Goal: Information Seeking & Learning: Learn about a topic

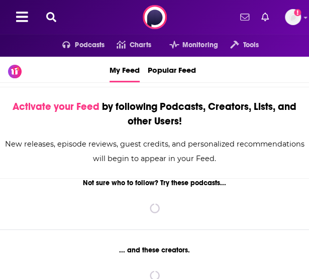
click at [43, 18] on button at bounding box center [51, 18] width 16 height 12
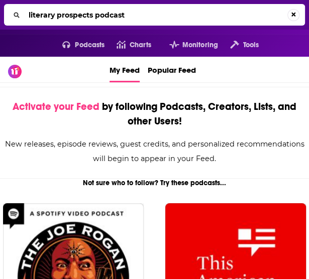
type input "literary prospects podcast"
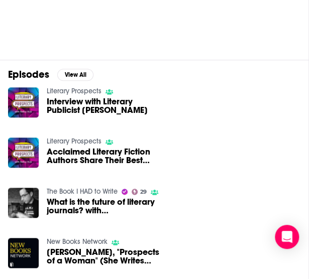
scroll to position [175, 0]
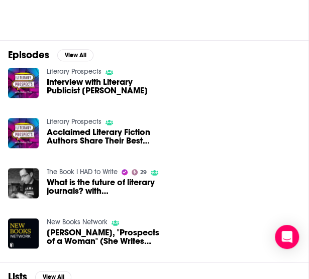
click at [86, 68] on link "Literary Prospects" at bounding box center [74, 71] width 55 height 9
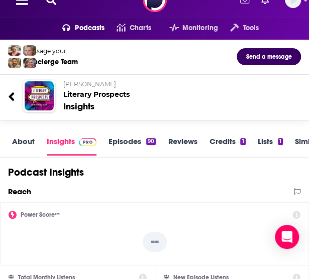
scroll to position [6, 0]
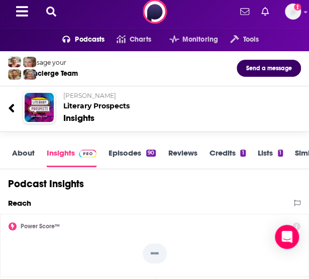
click at [97, 99] on p "[PERSON_NAME]" at bounding box center [174, 96] width 222 height 8
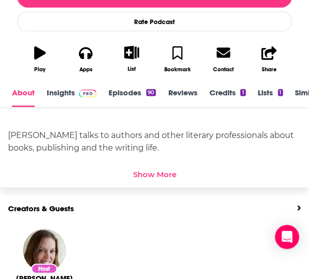
scroll to position [274, 0]
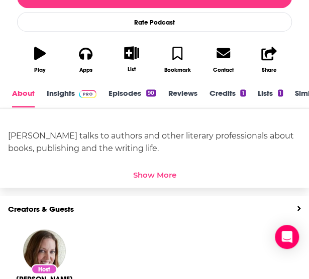
click at [59, 95] on link "Insights" at bounding box center [72, 97] width 50 height 19
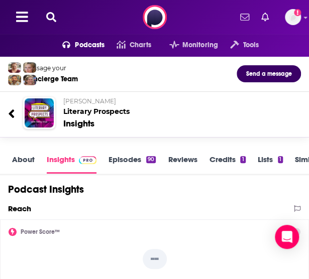
click at [48, 25] on div "Podcasts Charts Monitoring Tools For Business For Podcasters More Add a profile…" at bounding box center [154, 17] width 309 height 34
click at [57, 13] on button at bounding box center [51, 18] width 16 height 12
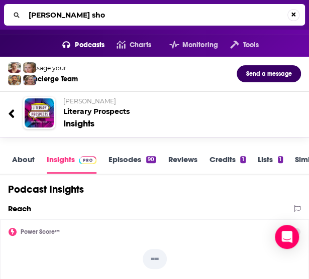
type input "[PERSON_NAME] show"
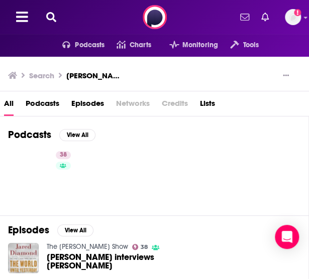
scroll to position [30, 0]
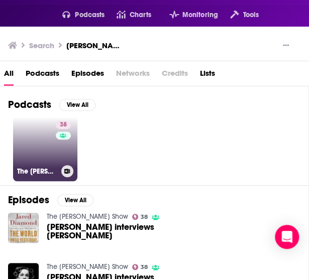
click at [45, 151] on link "38 The [PERSON_NAME] Show" at bounding box center [45, 149] width 64 height 64
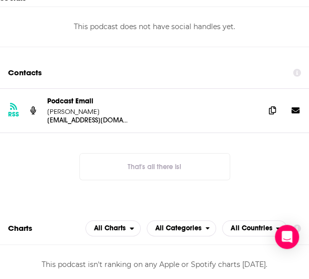
scroll to position [888, 0]
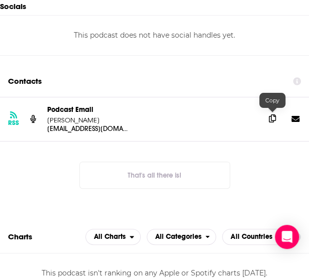
click at [271, 115] on icon at bounding box center [272, 118] width 7 height 8
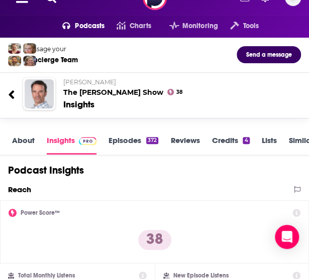
scroll to position [0, 0]
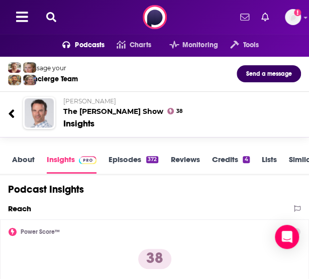
click at [46, 11] on div "Podcasts Charts Monitoring Tools For Business For Podcasters More Add a profile…" at bounding box center [154, 17] width 309 height 34
click at [54, 14] on icon at bounding box center [51, 17] width 10 height 10
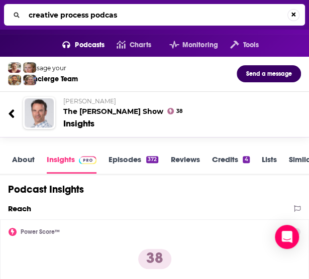
type input "creative process podcast"
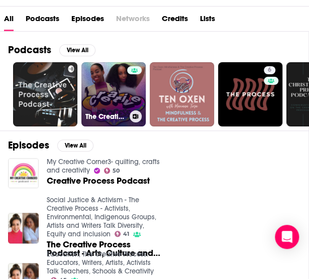
scroll to position [86, 0]
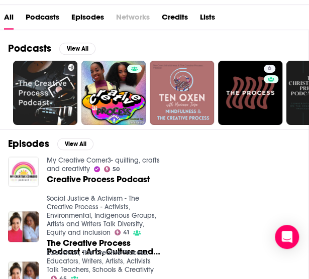
click at [148, 176] on span "Creative Process Podcast" at bounding box center [98, 179] width 103 height 9
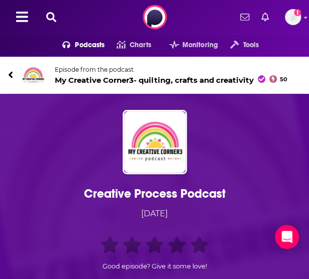
click at [11, 72] on icon at bounding box center [10, 75] width 5 height 10
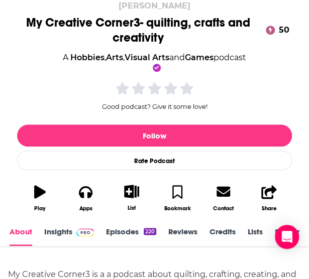
scroll to position [158, 0]
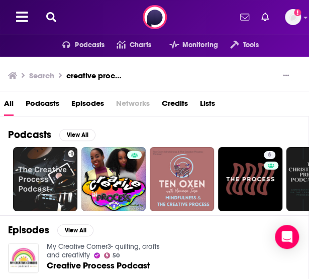
click at [53, 15] on icon at bounding box center [51, 17] width 10 height 10
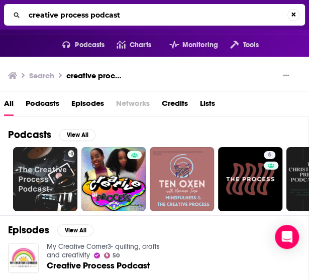
drag, startPoint x: 131, startPoint y: 15, endPoint x: 19, endPoint y: 10, distance: 112.6
click at [19, 10] on div "creative process podcast" at bounding box center [154, 15] width 301 height 22
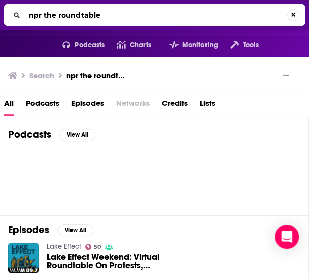
click at [144, 17] on input "npr the roundtable" at bounding box center [156, 15] width 262 height 16
type input "bookbound"
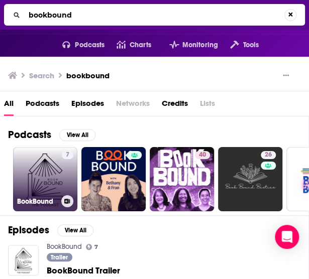
click at [34, 181] on link "7 BookBound" at bounding box center [45, 179] width 64 height 64
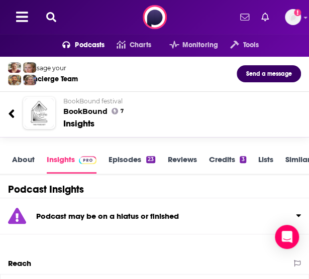
click at [51, 14] on icon at bounding box center [51, 17] width 10 height 10
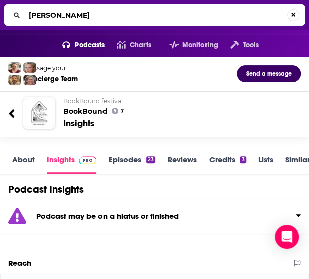
type input "[PERSON_NAME]"
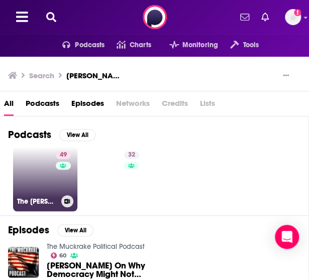
click at [36, 167] on link "49 The [PERSON_NAME] Show" at bounding box center [45, 179] width 64 height 64
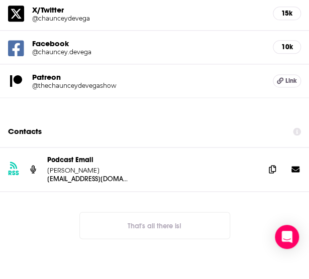
scroll to position [1205, 0]
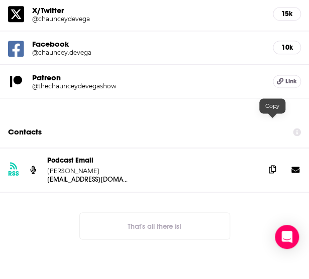
click at [270, 165] on icon at bounding box center [272, 169] width 7 height 8
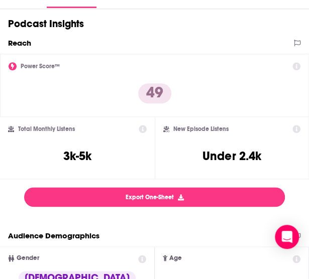
scroll to position [0, 0]
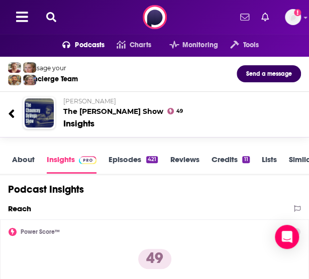
click at [50, 15] on icon at bounding box center [51, 17] width 10 height 10
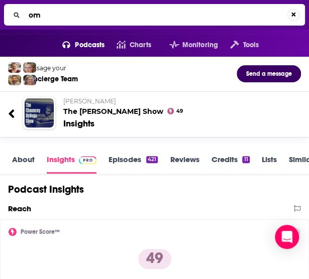
type input "o"
type input "home brew history"
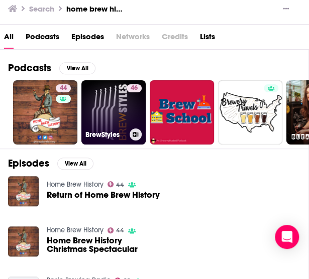
scroll to position [68, 0]
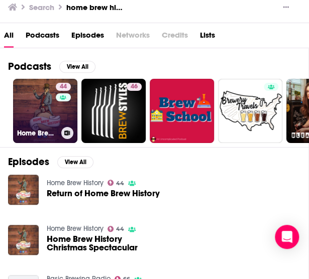
click at [44, 97] on link "44 Home Brew History" at bounding box center [45, 111] width 64 height 64
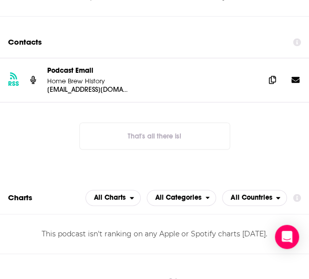
scroll to position [1131, 0]
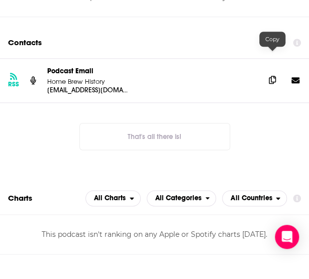
click at [272, 76] on icon at bounding box center [272, 80] width 7 height 8
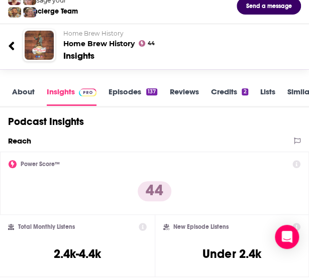
scroll to position [0, 0]
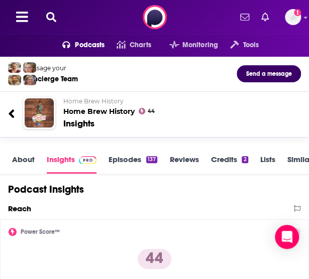
click at [48, 12] on icon at bounding box center [51, 17] width 10 height 10
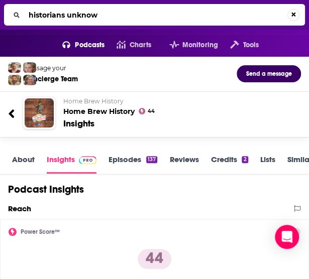
type input "historians unknown"
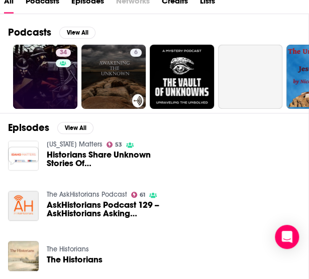
scroll to position [103, 0]
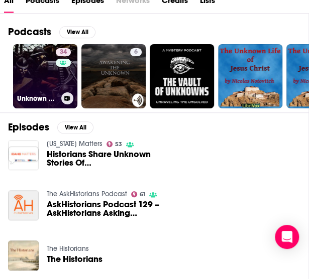
click at [38, 78] on link "34 Unknown Warriors" at bounding box center [45, 76] width 64 height 64
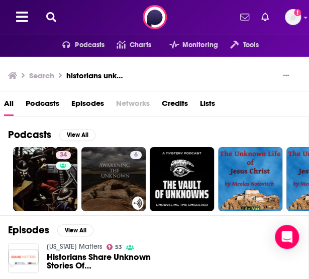
click at [48, 15] on icon at bounding box center [51, 17] width 10 height 10
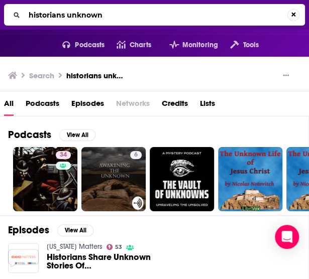
drag, startPoint x: 116, startPoint y: 17, endPoint x: 28, endPoint y: 2, distance: 89.5
click at [28, 2] on div "historians unknown" at bounding box center [154, 15] width 309 height 30
type input "new books network"
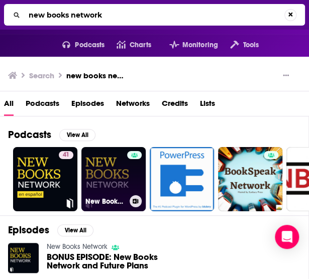
click at [90, 169] on link "New Books Network" at bounding box center [113, 179] width 64 height 64
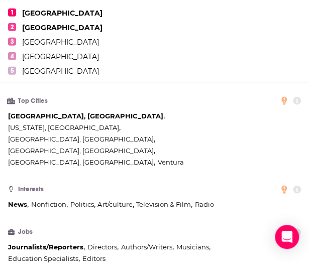
scroll to position [2847, 0]
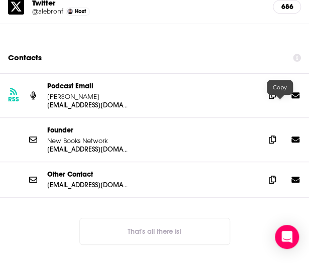
click at [276, 99] on icon at bounding box center [272, 95] width 7 height 8
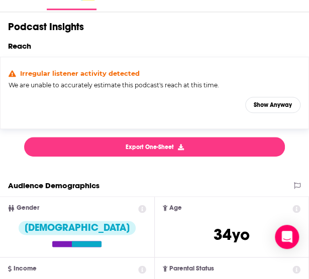
scroll to position [0, 0]
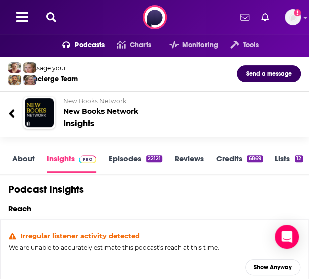
click at [52, 17] on icon at bounding box center [51, 17] width 10 height 10
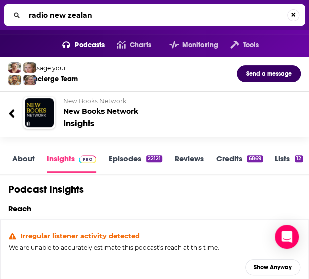
type input "radio [GEOGRAPHIC_DATA]"
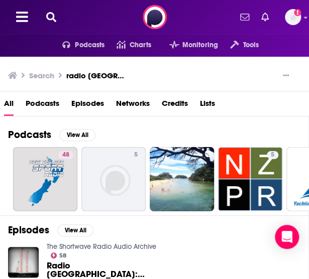
click at [53, 8] on div "Podcasts Charts Monitoring Tools For Business For Podcasters More Add a profile…" at bounding box center [154, 17] width 309 height 34
click at [53, 11] on div "Podcasts Charts Monitoring Tools For Business For Podcasters More Add a profile…" at bounding box center [154, 17] width 309 height 34
click at [52, 16] on icon at bounding box center [51, 17] width 10 height 10
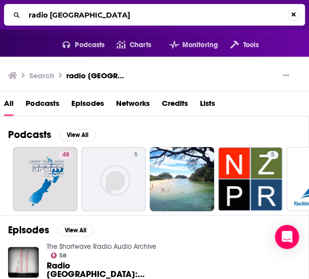
drag, startPoint x: 119, startPoint y: 19, endPoint x: 0, endPoint y: 13, distance: 119.6
click at [0, 13] on div "radio [GEOGRAPHIC_DATA]" at bounding box center [154, 15] width 309 height 30
type input "thecuriousmans podcast"
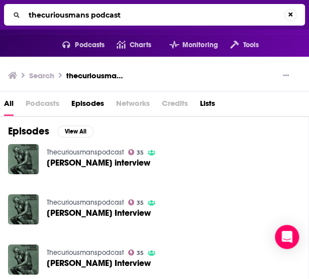
click at [78, 149] on link "Thecuriousmanspodcast" at bounding box center [85, 152] width 77 height 9
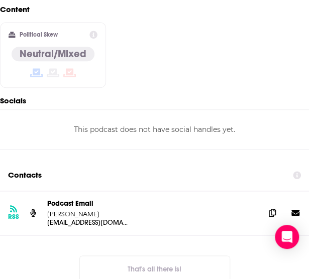
scroll to position [1102, 0]
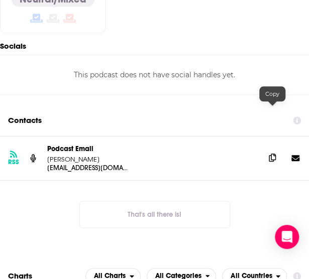
click at [272, 154] on icon at bounding box center [272, 158] width 7 height 8
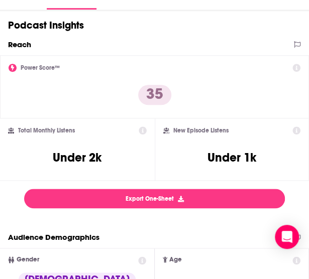
scroll to position [0, 0]
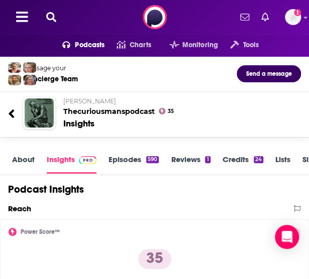
click at [56, 15] on icon at bounding box center [51, 17] width 10 height 10
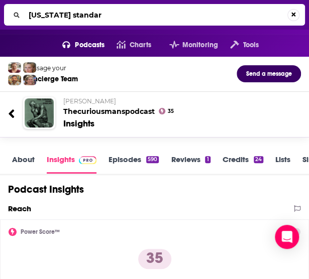
type input "[US_STATE] standard"
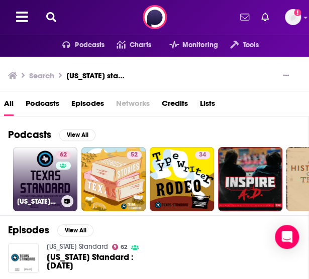
click at [30, 165] on link "62 [US_STATE] Standard" at bounding box center [45, 179] width 64 height 64
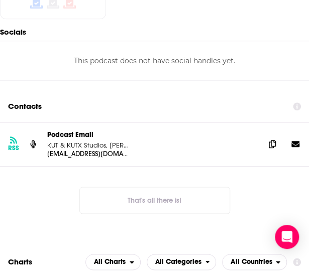
scroll to position [1098, 0]
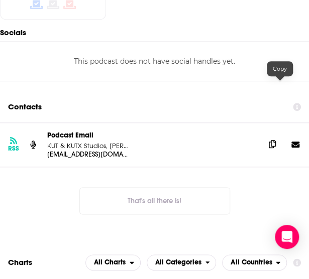
click at [276, 140] on icon at bounding box center [272, 144] width 7 height 8
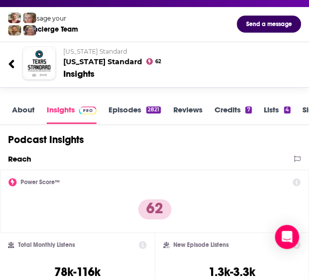
scroll to position [0, 0]
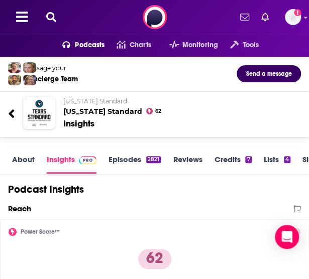
click at [54, 16] on icon at bounding box center [51, 17] width 10 height 10
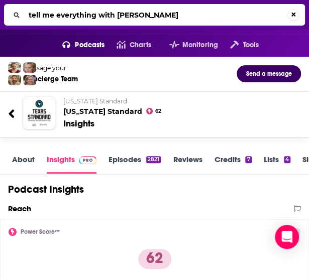
type input "tell me everything with [PERSON_NAME]"
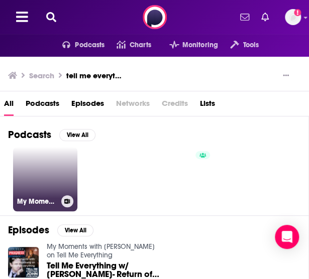
click at [47, 176] on link "My Moments with [PERSON_NAME] on Tell Me Everything" at bounding box center [45, 179] width 64 height 64
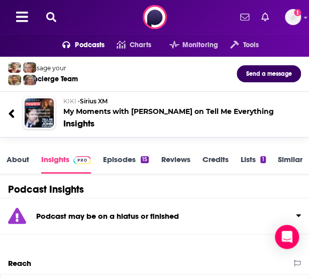
click at [52, 15] on icon at bounding box center [51, 17] width 10 height 10
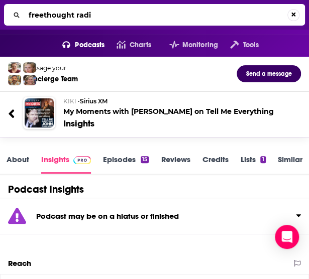
type input "freethought radio"
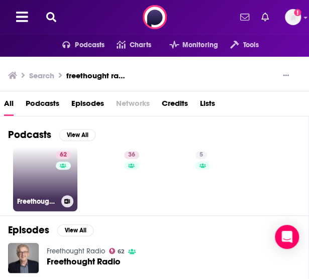
click at [25, 170] on link "62 Freethought Radio" at bounding box center [45, 179] width 64 height 64
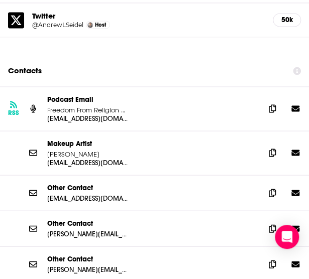
scroll to position [1309, 0]
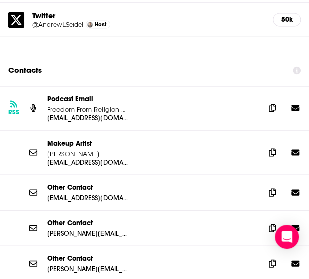
click at [182, 193] on div "[EMAIL_ADDRESS][DOMAIN_NAME]" at bounding box center [151, 197] width 209 height 9
click at [276, 188] on icon at bounding box center [272, 192] width 7 height 8
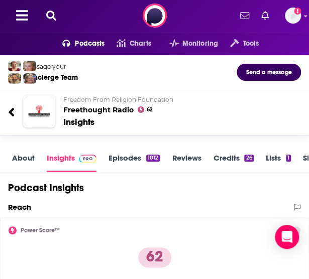
scroll to position [0, 0]
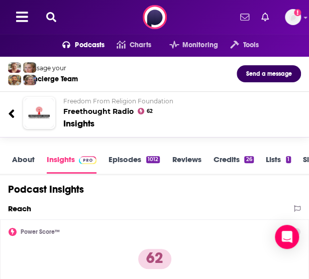
click at [51, 15] on icon at bounding box center [51, 17] width 10 height 10
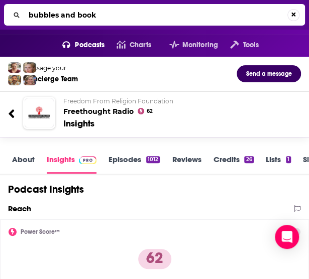
type input "bubbles and books"
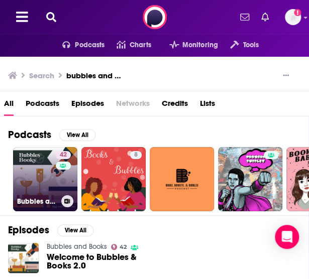
click at [35, 156] on link "42 Bubbles and Books" at bounding box center [45, 179] width 64 height 64
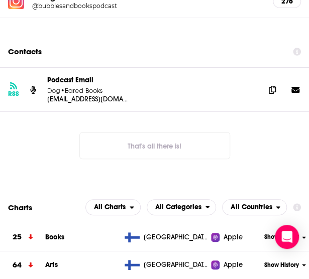
scroll to position [930, 0]
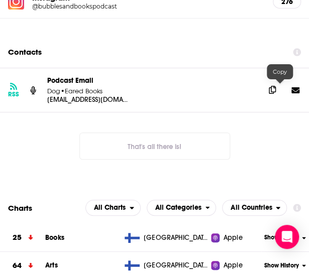
click at [276, 87] on icon at bounding box center [272, 90] width 7 height 8
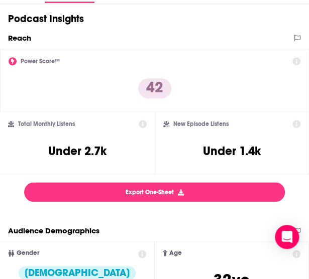
scroll to position [0, 0]
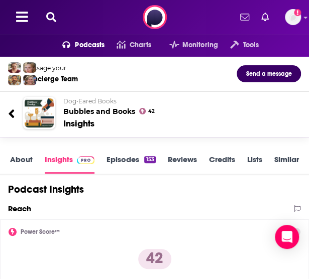
click at [51, 18] on icon at bounding box center [51, 17] width 10 height 10
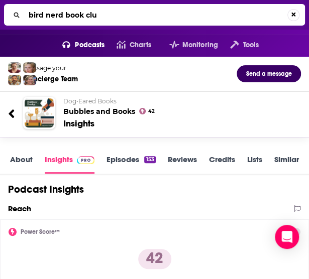
type input "bird nerd book club"
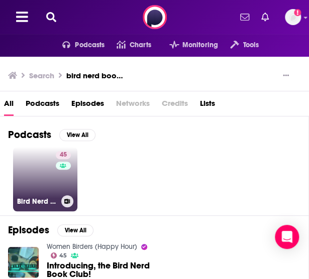
click at [41, 173] on link "45 Bird Nerd Book Club" at bounding box center [45, 179] width 64 height 64
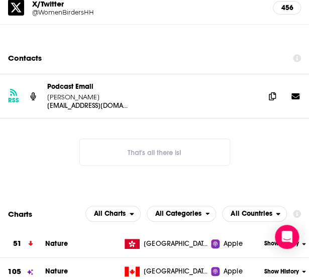
scroll to position [923, 0]
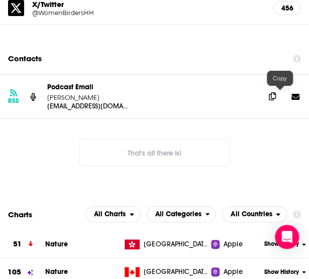
click at [273, 98] on span at bounding box center [271, 96] width 15 height 15
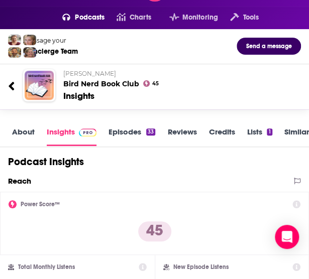
scroll to position [0, 0]
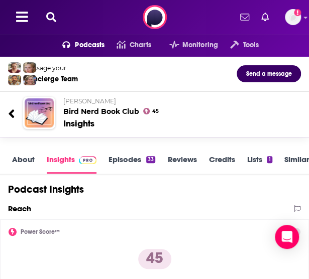
click at [53, 13] on icon at bounding box center [51, 17] width 10 height 10
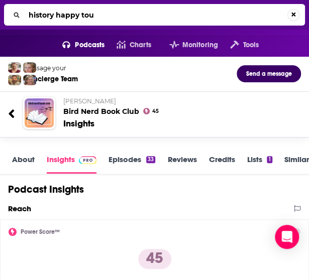
type input "history happy tour"
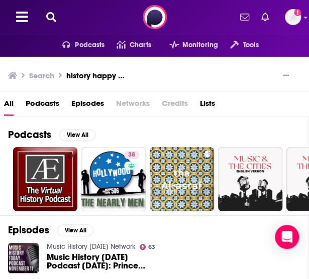
click at [114, 77] on h3 "history happy tour" at bounding box center [95, 76] width 59 height 10
click at [48, 13] on icon at bounding box center [51, 17] width 10 height 10
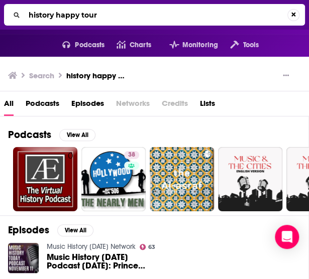
click at [79, 16] on input "history happy tour" at bounding box center [156, 15] width 262 height 16
click at [87, 16] on input "history happy tour" at bounding box center [156, 15] width 262 height 16
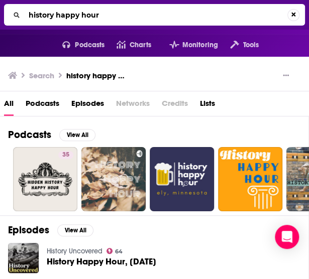
click at [123, 15] on input "history happy hour" at bounding box center [156, 15] width 262 height 16
drag, startPoint x: 123, startPoint y: 15, endPoint x: -3, endPoint y: 11, distance: 126.5
click at [0, 11] on html "Podcasts Features Solutions Account Company Resources Say Hello </> Developer A…" at bounding box center [154, 139] width 309 height 279
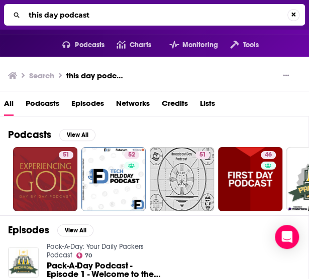
drag, startPoint x: 107, startPoint y: 11, endPoint x: 24, endPoint y: 10, distance: 83.3
click at [25, 10] on input "this day podcast" at bounding box center [156, 15] width 262 height 16
type input "r"
type input "the daily beans"
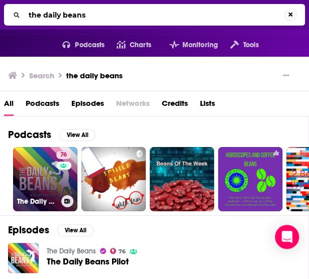
click at [34, 189] on link "76 The Daily Beans" at bounding box center [45, 179] width 64 height 64
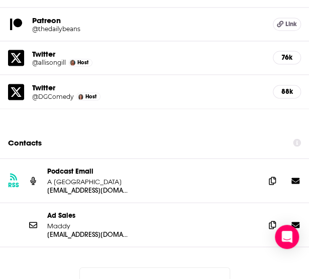
scroll to position [1273, 0]
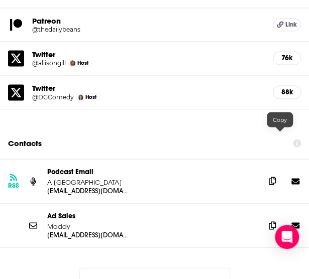
click at [276, 177] on icon at bounding box center [272, 181] width 7 height 8
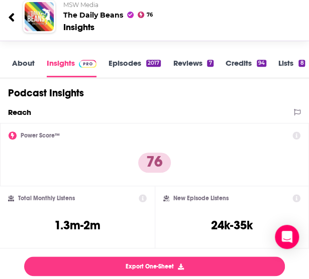
scroll to position [0, 0]
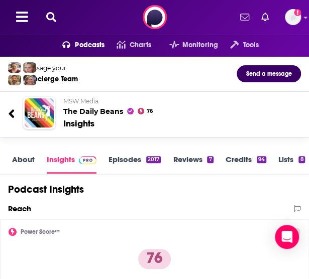
click at [54, 19] on icon at bounding box center [51, 17] width 10 height 10
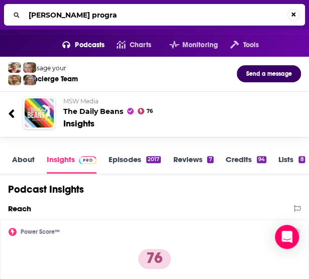
type input "[PERSON_NAME] program"
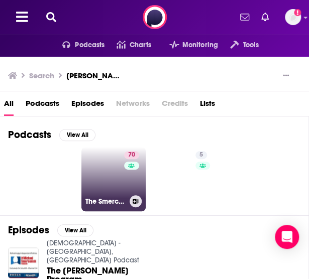
click at [86, 170] on link "70 The Smerconish Podcast" at bounding box center [113, 179] width 64 height 64
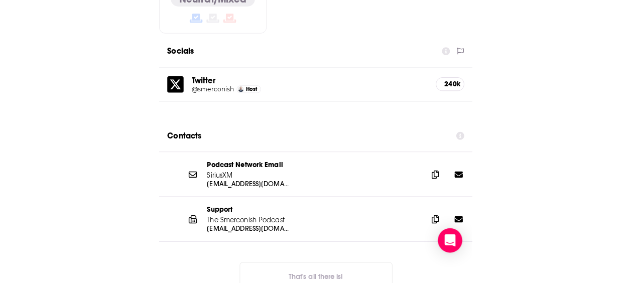
scroll to position [1099, 0]
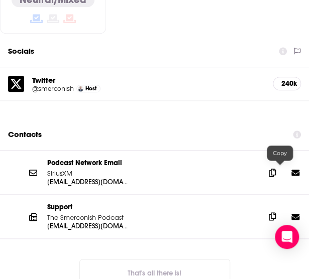
click at [276, 212] on icon at bounding box center [272, 216] width 7 height 8
